Goal: Information Seeking & Learning: Understand process/instructions

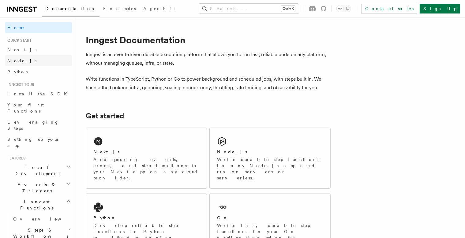
click at [27, 59] on link "Node.js" at bounding box center [38, 60] width 67 height 11
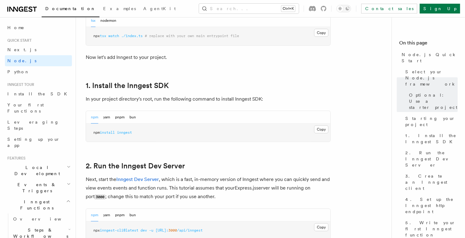
scroll to position [386, 0]
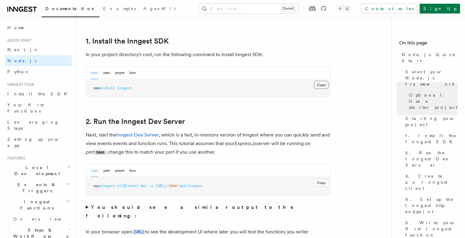
click at [325, 82] on button "Copy Copied" at bounding box center [321, 85] width 14 height 8
click at [323, 82] on button "Copy Copied" at bounding box center [321, 85] width 14 height 8
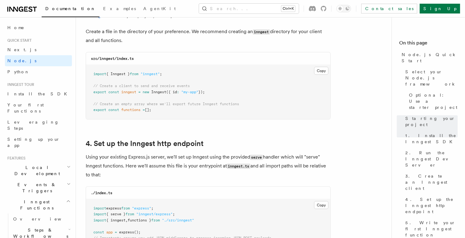
scroll to position [798, 0]
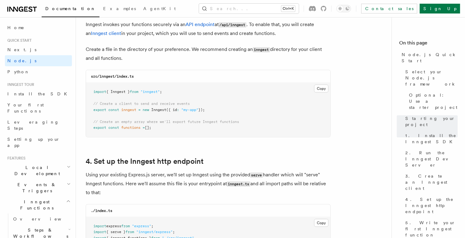
drag, startPoint x: 172, startPoint y: 86, endPoint x: 172, endPoint y: 93, distance: 6.5
click at [172, 93] on pre "import { Inngest } from "inngest" ; // Create a client to send and receive even…" at bounding box center [208, 110] width 244 height 54
drag, startPoint x: 172, startPoint y: 93, endPoint x: 87, endPoint y: 90, distance: 85.2
click at [87, 90] on pre "import { Inngest } from "inngest" ; // Create a client to send and receive even…" at bounding box center [208, 110] width 244 height 54
copy span "import { Inngest } from "inngest" ;"
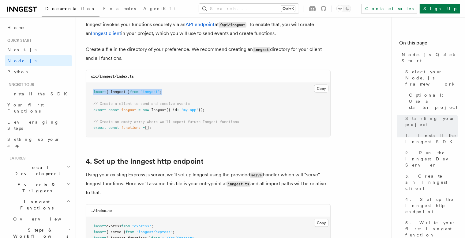
drag, startPoint x: 93, startPoint y: 104, endPoint x: 216, endPoint y: 108, distance: 123.2
click at [216, 108] on pre "import { Inngest } from "inngest" ; // Create a client to send and receive even…" at bounding box center [208, 110] width 244 height 54
copy code "// Create a client to send and receive events export const inngest = new Innges…"
drag, startPoint x: 92, startPoint y: 121, endPoint x: 159, endPoint y: 130, distance: 67.4
click at [159, 130] on pre "import { Inngest } from "inngest" ; // Create a client to send and receive even…" at bounding box center [208, 110] width 244 height 54
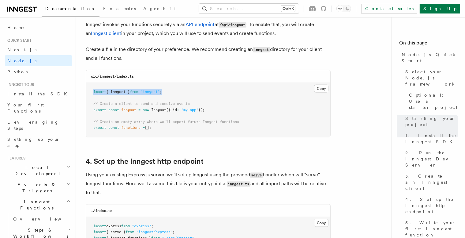
copy code "// Create an empty array where we'll export future Inngest functions export con…"
click at [153, 123] on span "// Create an empty array where we'll export future Inngest functions" at bounding box center [166, 121] width 146 height 4
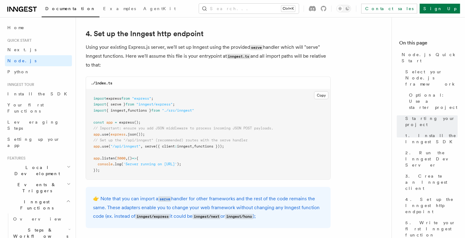
scroll to position [945, 0]
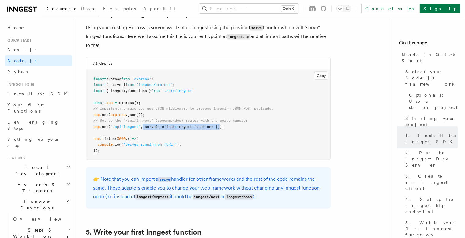
drag, startPoint x: 145, startPoint y: 129, endPoint x: 226, endPoint y: 126, distance: 81.2
click at [224, 126] on span "app .use ( "/api/inngest" , serve ({ client : inngest , functions }));" at bounding box center [158, 126] width 131 height 4
copy span "serve ({ client : inngest , functions }"
click at [234, 128] on pre "import express from "express" ; import { serve } from "inngest/express" ; impor…" at bounding box center [208, 115] width 244 height 90
drag, startPoint x: 234, startPoint y: 128, endPoint x: 144, endPoint y: 127, distance: 90.3
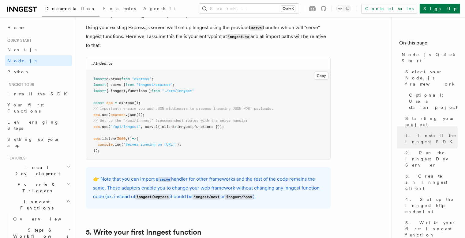
click at [144, 127] on pre "import express from "express" ; import { serve } from "inngest/express" ; impor…" at bounding box center [208, 115] width 244 height 90
click at [143, 127] on span "," at bounding box center [142, 126] width 2 height 4
click at [232, 127] on pre "import express from "express" ; import { serve } from "inngest/express" ; impor…" at bounding box center [208, 115] width 244 height 90
click at [231, 147] on pre "import express from "express" ; import { serve } from "inngest/express" ; impor…" at bounding box center [208, 115] width 244 height 90
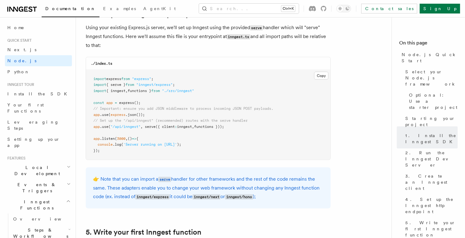
drag, startPoint x: 234, startPoint y: 126, endPoint x: 146, endPoint y: 128, distance: 88.2
click at [146, 128] on pre "import express from "express" ; import { serve } from "inngest/express" ; impor…" at bounding box center [208, 115] width 244 height 90
copy span "serve ({ client : inngest , functions }));"
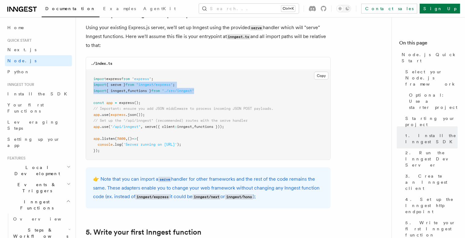
drag, startPoint x: 205, startPoint y: 91, endPoint x: 93, endPoint y: 84, distance: 112.6
click at [93, 84] on pre "import express from "express" ; import { serve } from "inngest/express" ; impor…" at bounding box center [208, 115] width 244 height 90
copy code "import { serve } from "inngest/express" ; import { inngest , functions } from "…"
